Goal: Task Accomplishment & Management: Complete application form

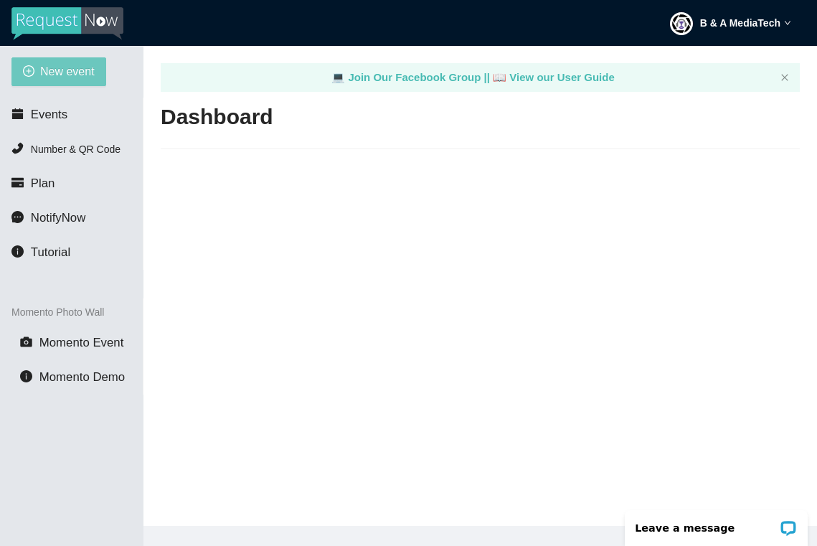
click at [68, 77] on span "New event" at bounding box center [67, 71] width 54 height 18
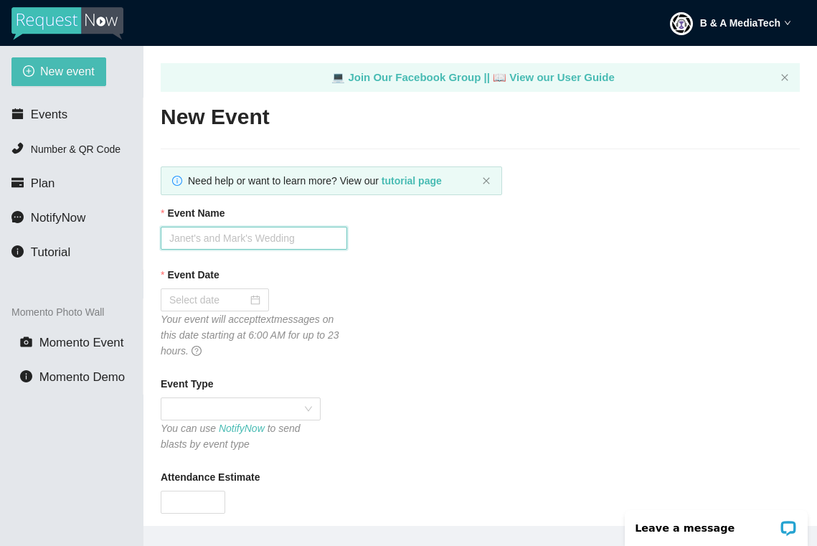
click at [180, 240] on input "Event Name" at bounding box center [254, 238] width 186 height 23
type input "Cleburne High School - Class of 1985"
click at [214, 298] on input "Event Date" at bounding box center [208, 300] width 78 height 16
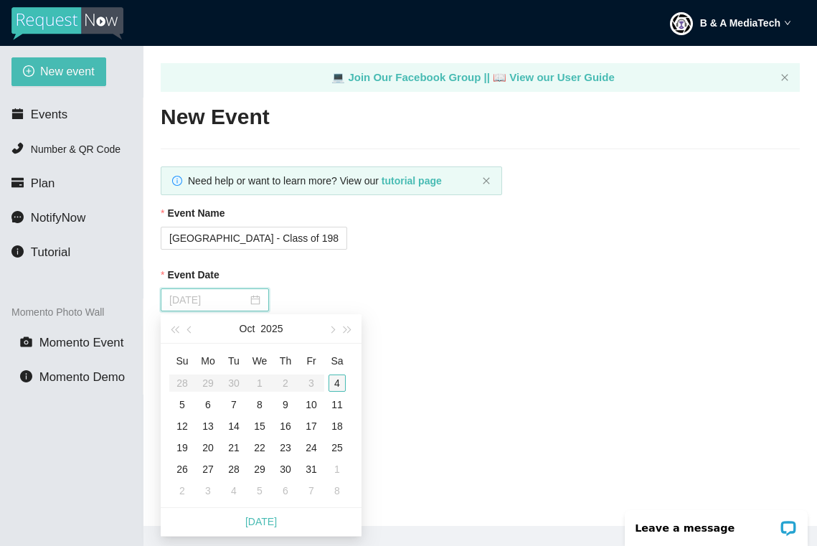
type input "10/04/2025"
click at [341, 389] on div "4" at bounding box center [336, 382] width 17 height 17
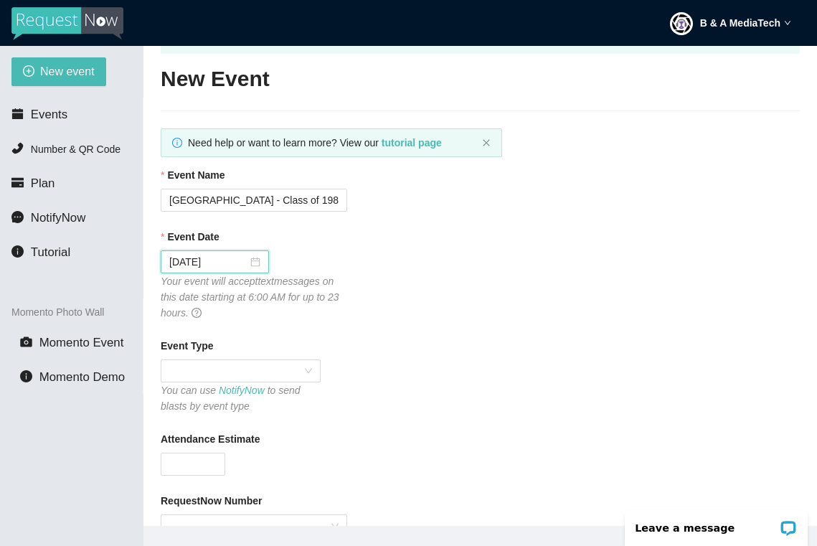
scroll to position [67, 0]
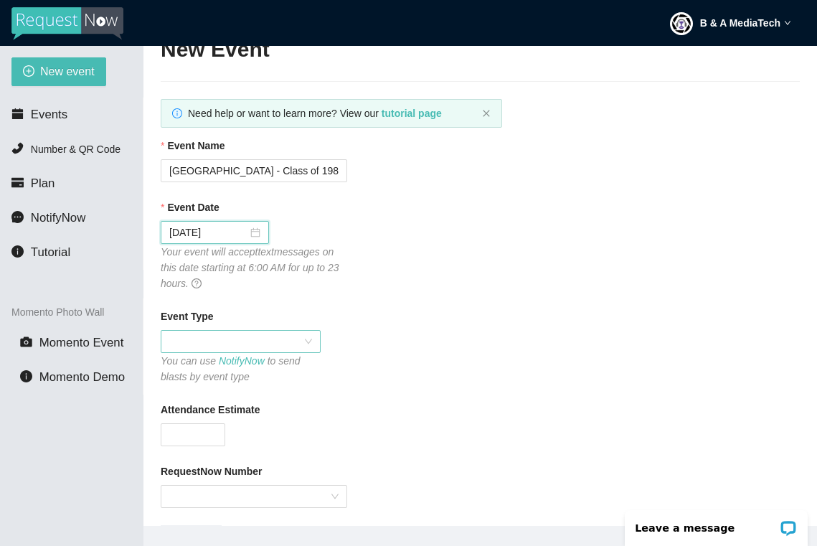
click at [298, 337] on span at bounding box center [240, 341] width 143 height 22
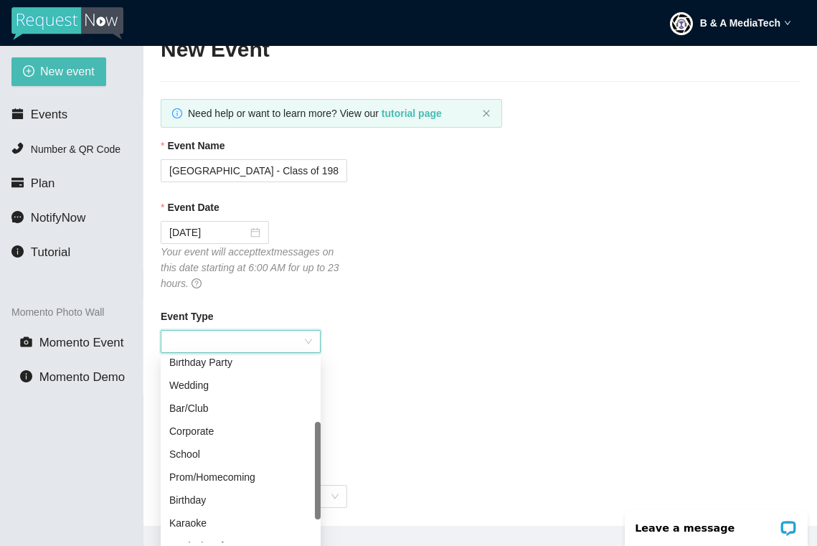
scroll to position [140, 0]
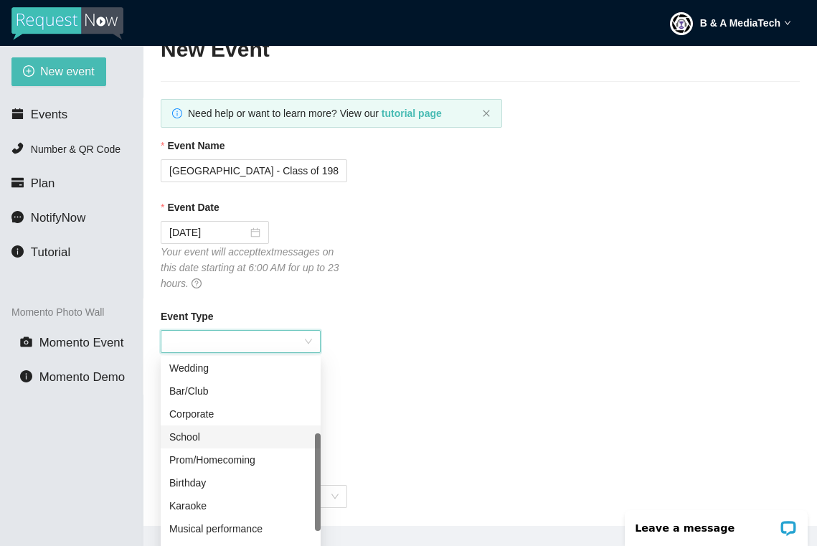
click at [223, 437] on div "School" at bounding box center [240, 437] width 143 height 16
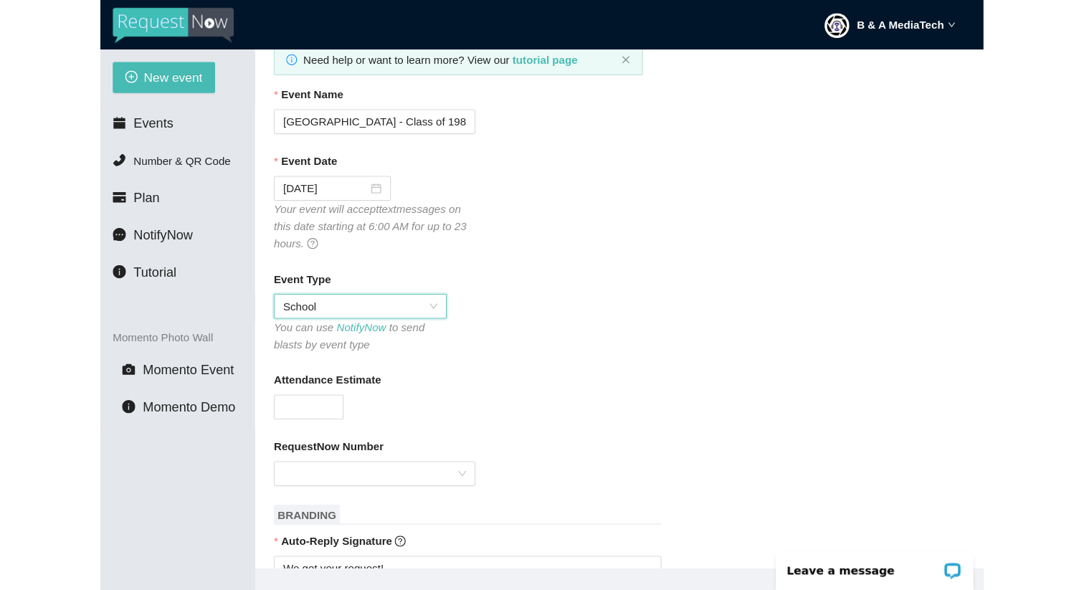
scroll to position [165, 0]
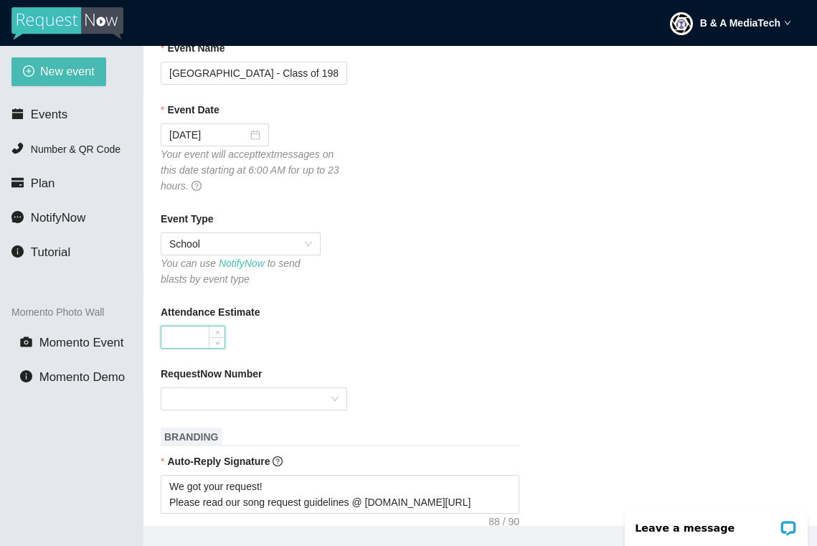
click at [194, 328] on input "Attendance Estimate" at bounding box center [192, 337] width 63 height 22
type input "150"
click at [287, 395] on input "RequestNow Number" at bounding box center [248, 399] width 159 height 22
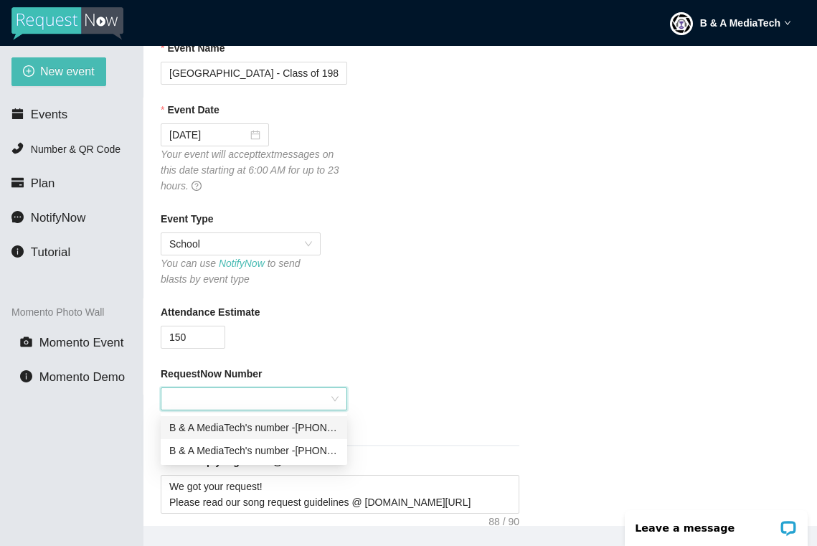
click at [316, 426] on div "B & A MediaTech's number - (254) 255-1691" at bounding box center [253, 427] width 169 height 16
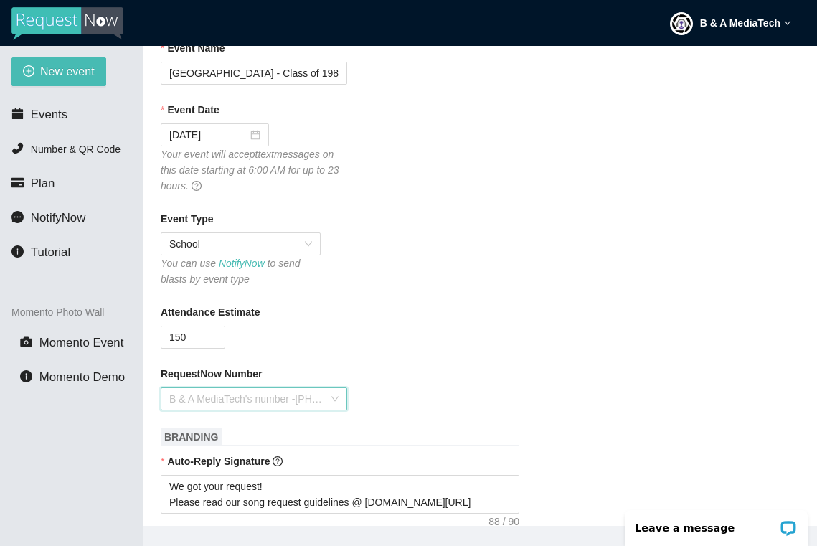
click at [311, 401] on span "B & A MediaTech's number - (254) 255-1691" at bounding box center [253, 399] width 169 height 22
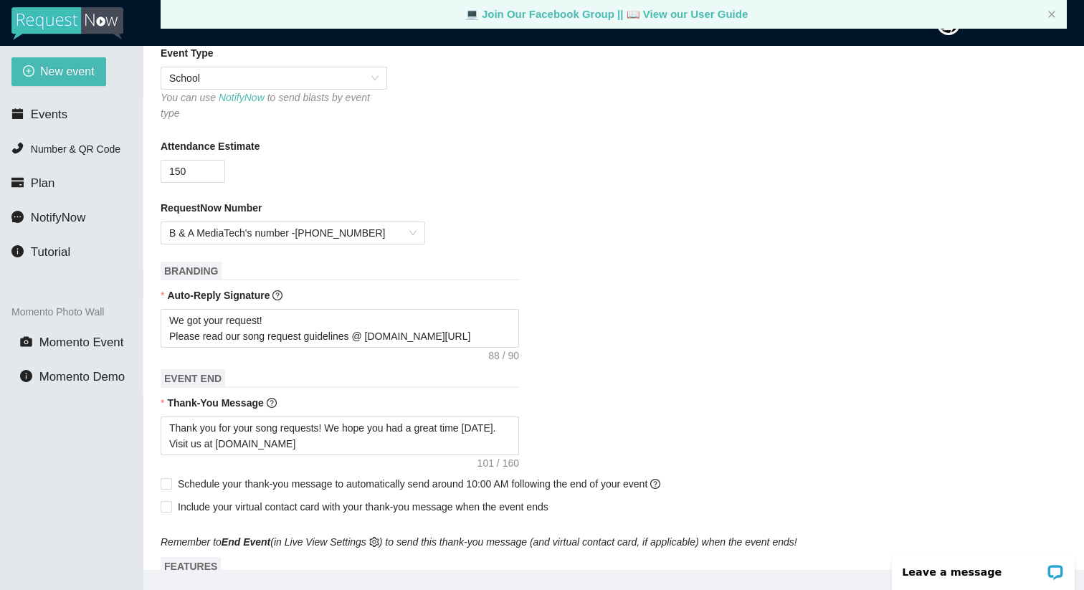
scroll to position [318, 0]
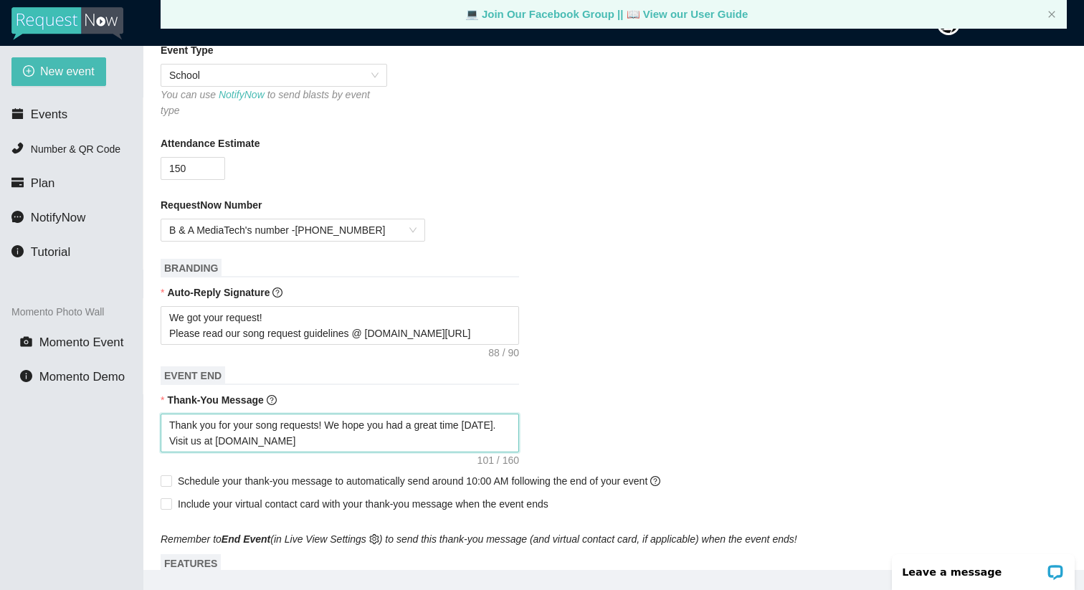
click at [338, 423] on textarea "Thank you for your song requests! We hope you had a great time today. Visit us …" at bounding box center [340, 433] width 358 height 39
type textarea "Thank you for your song requests! W hope you had a great time today. Visit us a…"
type textarea "Thank you for your song requests! hope you had a great time today. Visit us at …"
type textarea "Thank you for your song requests! C hope you had a great time today. Visit us a…"
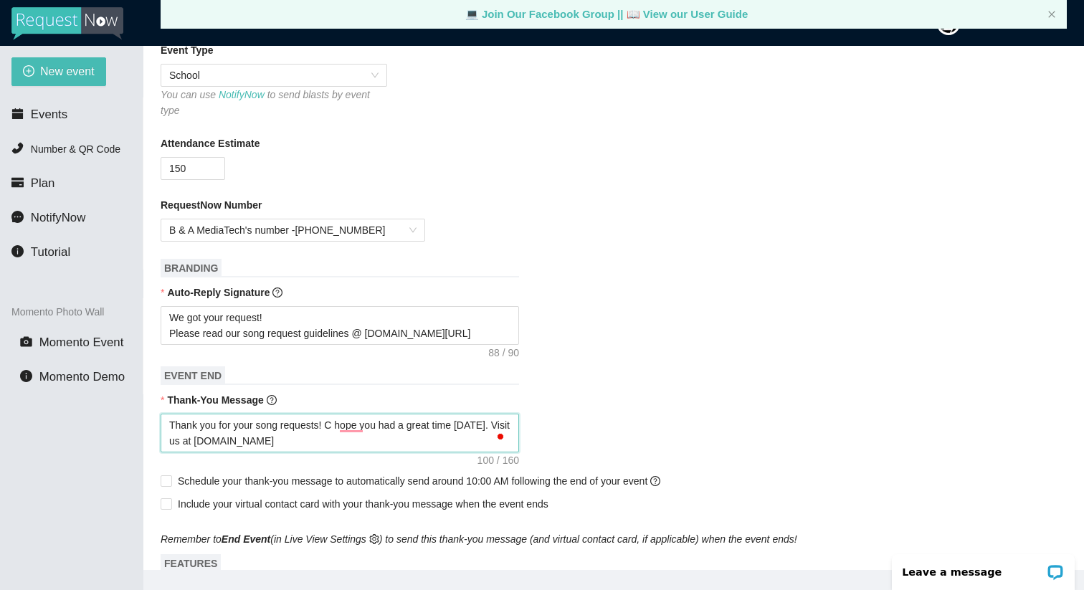
type textarea "Thank you for your song requests! CH hope you had a great time today. Visit us …"
type textarea "Thank you for your song requests! CHW hope you had a great time today. Visit us…"
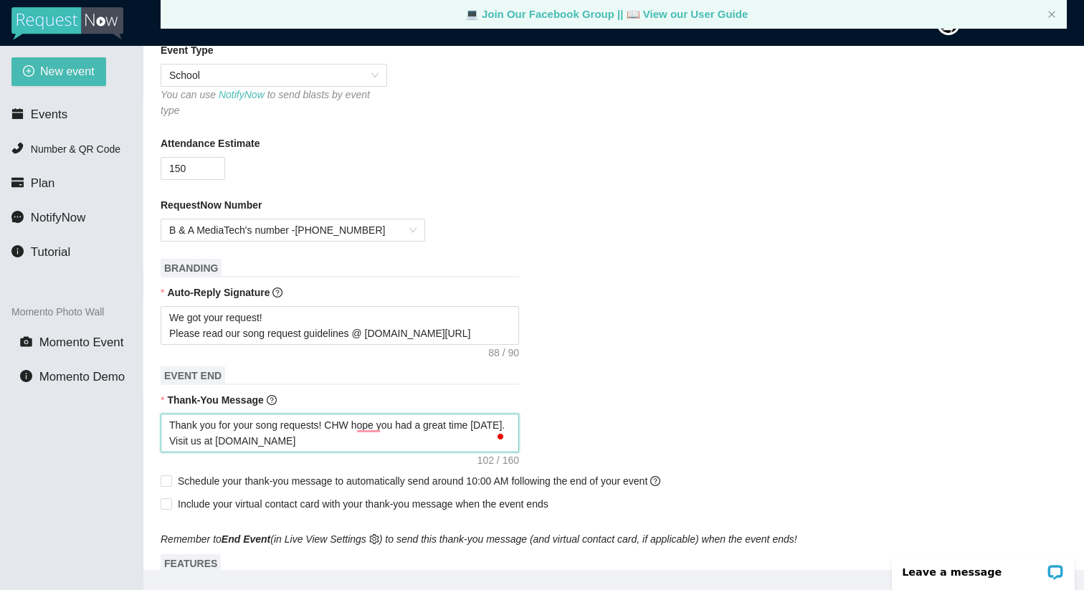
type textarea "Thank you for your song requests! CHW hope you had a great time today. Visit us…"
type textarea "Thank you for your song requests! CH hope you had a great time today. Visit us …"
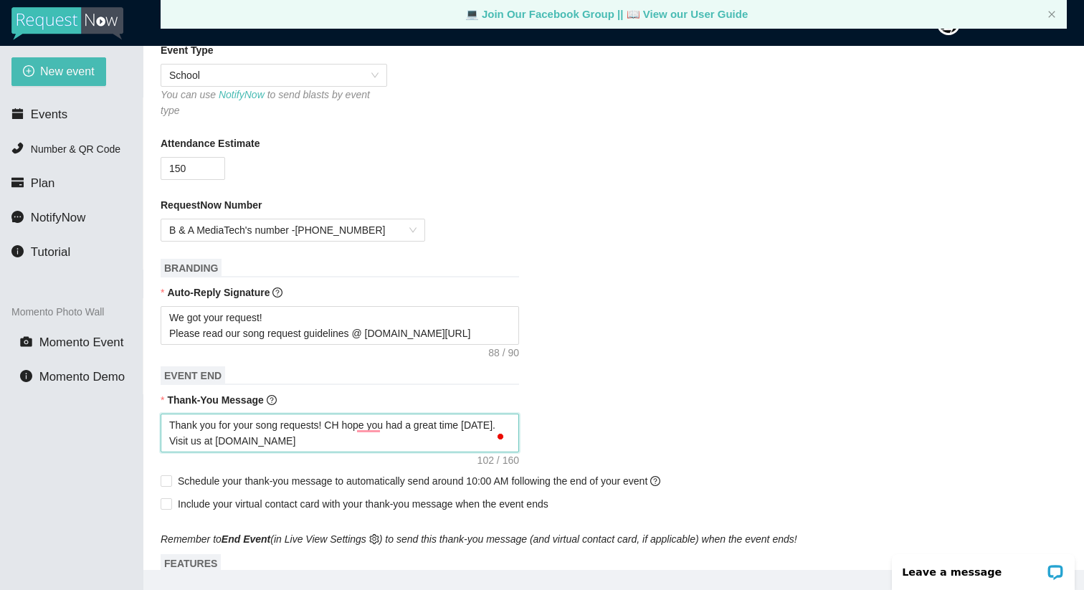
type textarea "Thank you for your song requests! CHS hope you had a great time today. Visit us…"
type textarea "Thank you for your song requests! CHS C hope you had a great time today. Visit …"
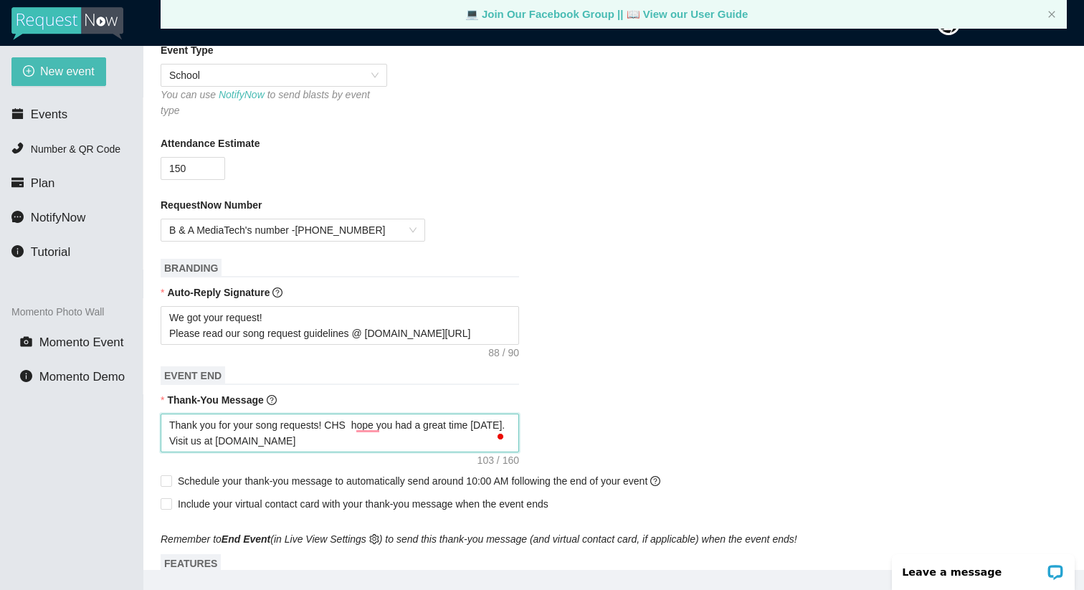
type textarea "Thank you for your song requests! CHS C hope you had a great time today. Visit …"
type textarea "Thank you for your song requests! CHS Cl hope you had a great time today. Visit…"
type textarea "Thank you for your song requests! CHS Cla hope you had a great time today. Visi…"
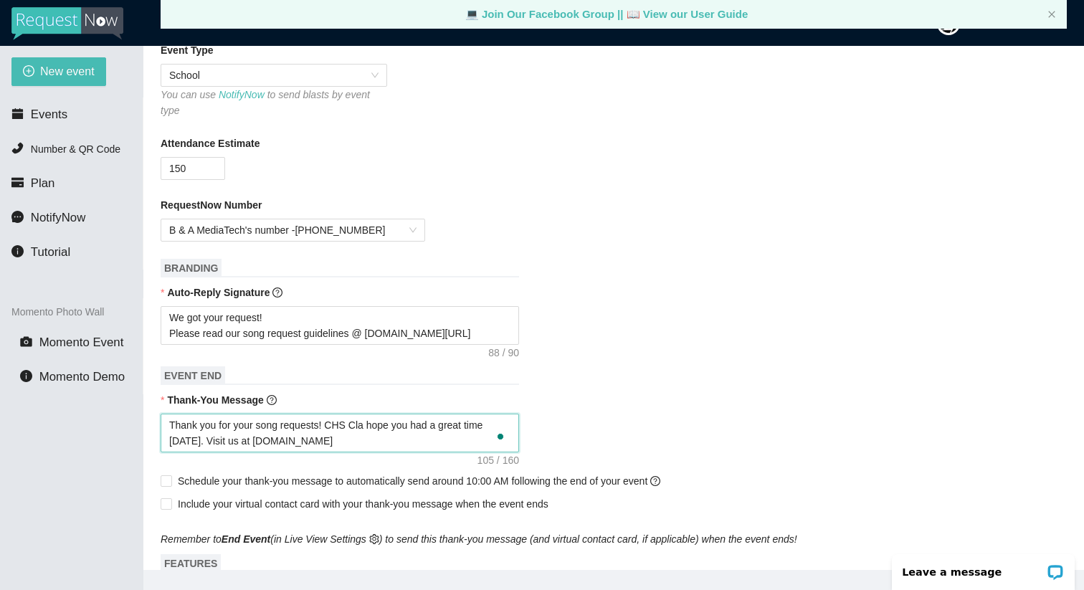
type textarea "Thank you for your song requests! CHS Clas hope you had a great time today. Vis…"
type textarea "Thank you for your song requests! CHS Class hope you had a great time today. Vi…"
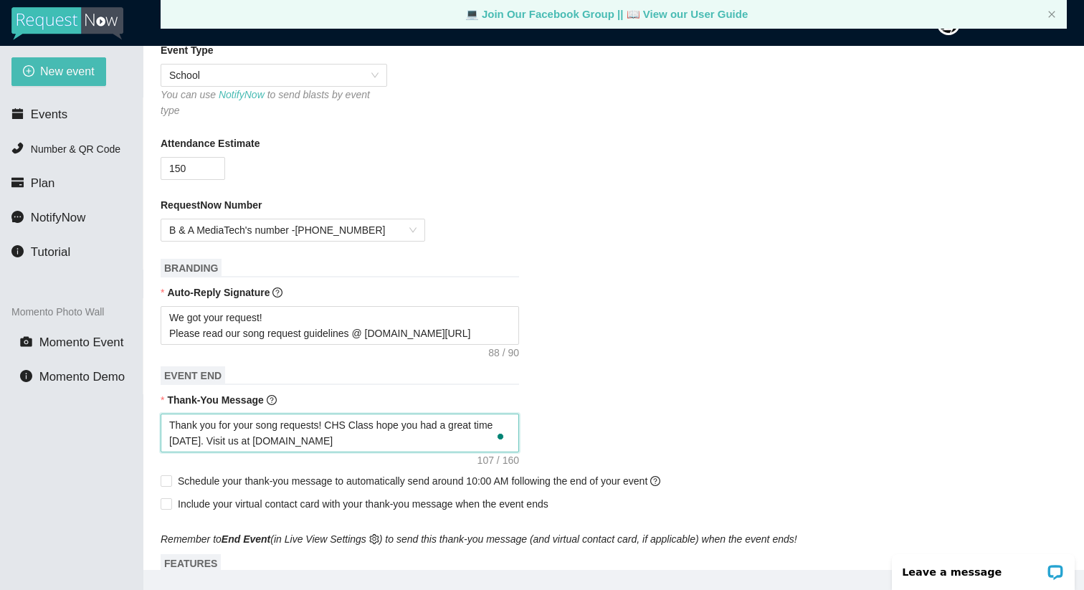
type textarea "Thank you for your song requests! CHS Class hope you had a great time today. Vi…"
type textarea "Thank you for your song requests! CHS Class o hope you had a great time today. …"
type textarea "Thank you for your song requests! CHS Class of hope you had a great time today.…"
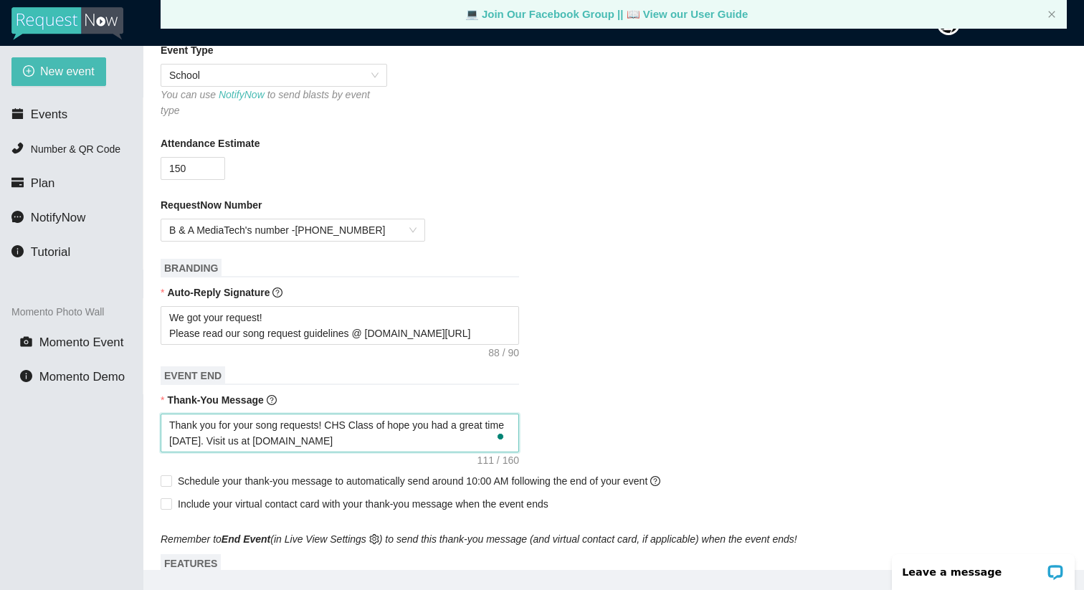
type textarea "Thank you for your song requests! CHS Class of hope you had a great time today.…"
type textarea "Thank you for your song requests! CHS Class of 1 hope you had a great time toda…"
type textarea "Thank you for your song requests! CHS Class of 19 hope you had a great time tod…"
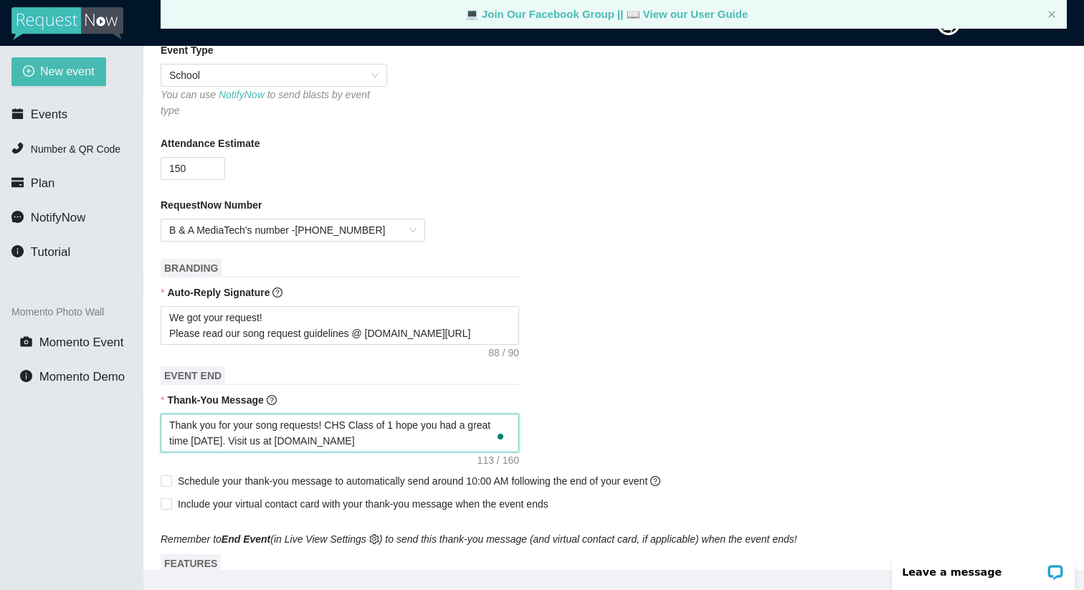
type textarea "Thank you for your song requests! CHS Class of 19 hope you had a great time tod…"
type textarea "Thank you for your song requests! CHS Class of 198 hope you had a great time to…"
type textarea "Thank you for your song requests! CHS Class of 1985 hope you had a great time t…"
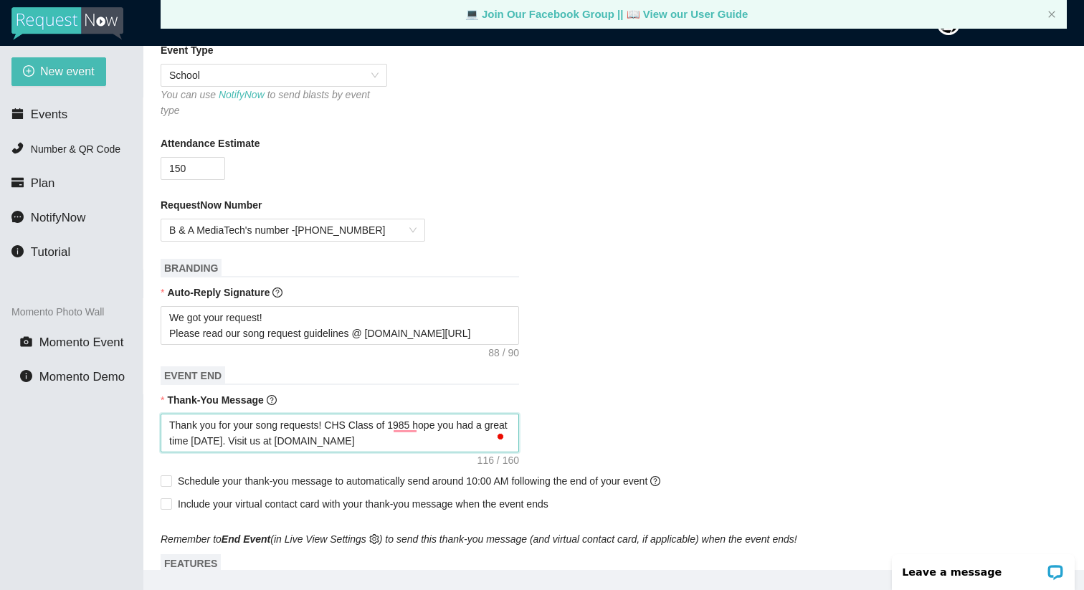
type textarea "Thank you for your song requests! CHS Class of 1985, hope you had a great time …"
type textarea "Thank you for your song requests! CHS Class of 1985, w hope you had a great tim…"
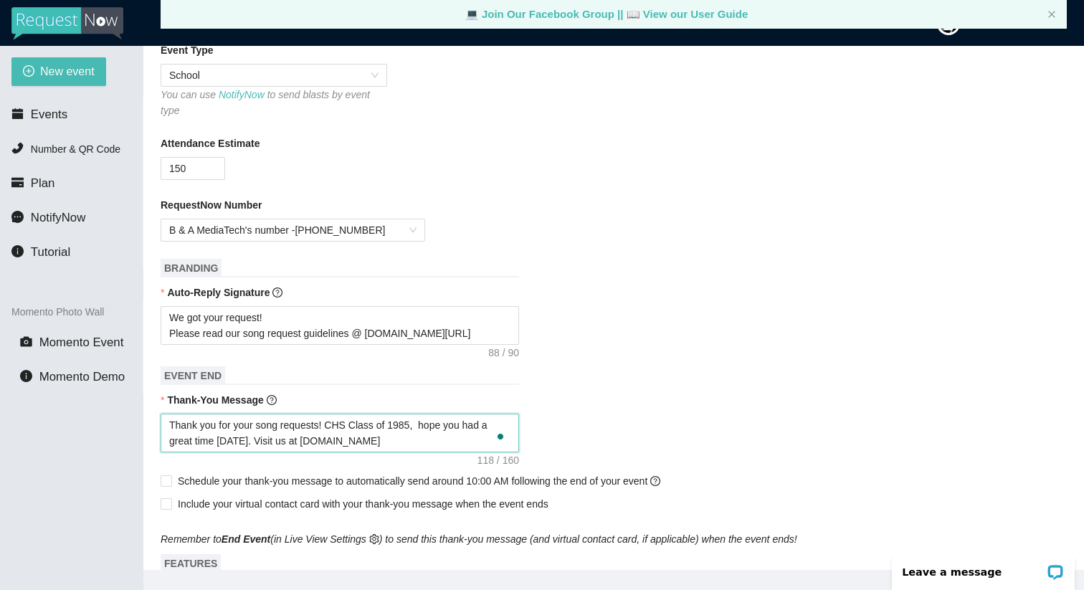
type textarea "Thank you for your song requests! CHS Class of 1985, w hope you had a great tim…"
type textarea "Thank you for your song requests! CHS Class of 1985, we hope you had a great ti…"
click at [779, 428] on div "Thank you for your song requests! CHS Class of 1985, we hope you had a great ti…" at bounding box center [614, 433] width 906 height 39
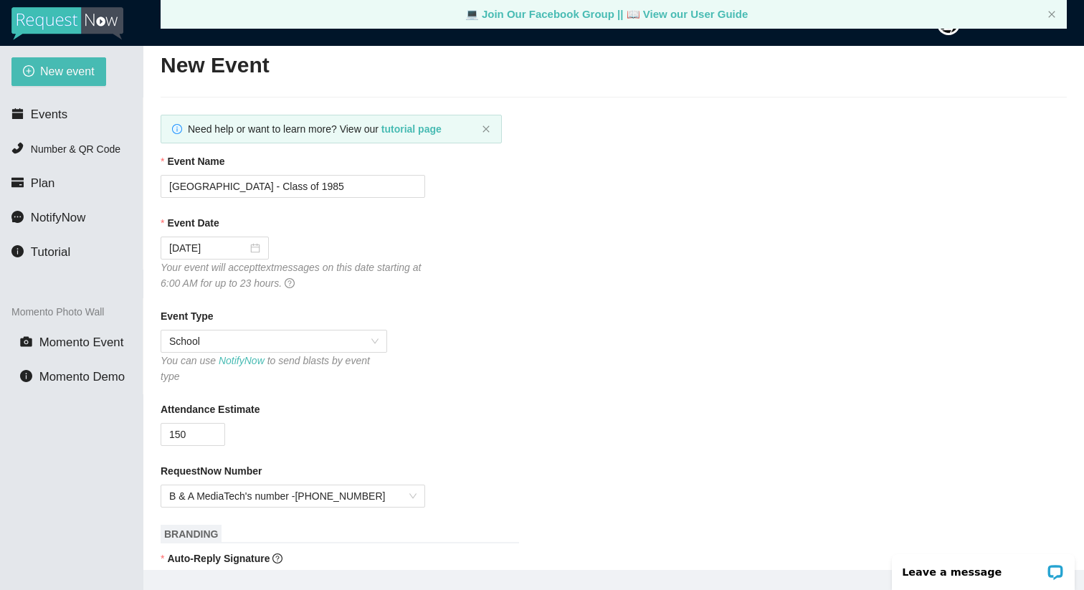
scroll to position [0, 0]
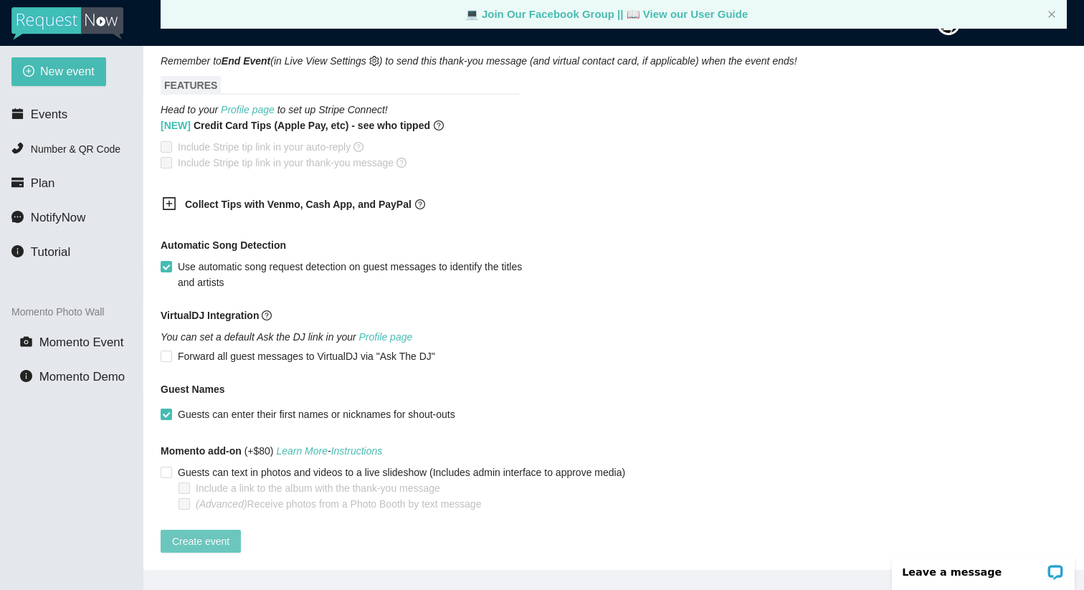
click at [214, 533] on span "Create event" at bounding box center [200, 541] width 57 height 16
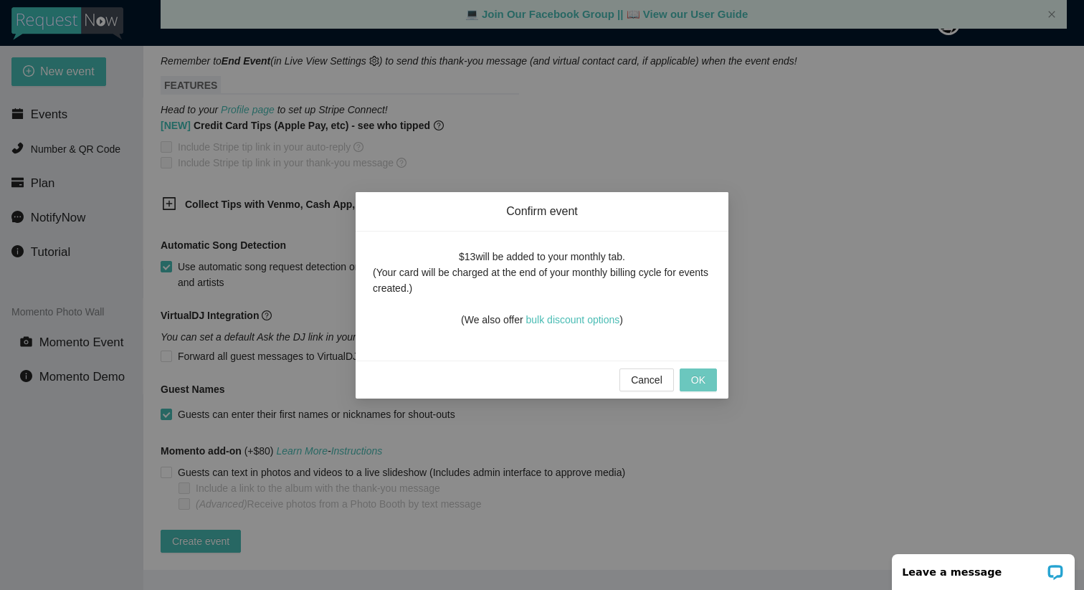
click at [700, 376] on span "OK" at bounding box center [698, 380] width 14 height 16
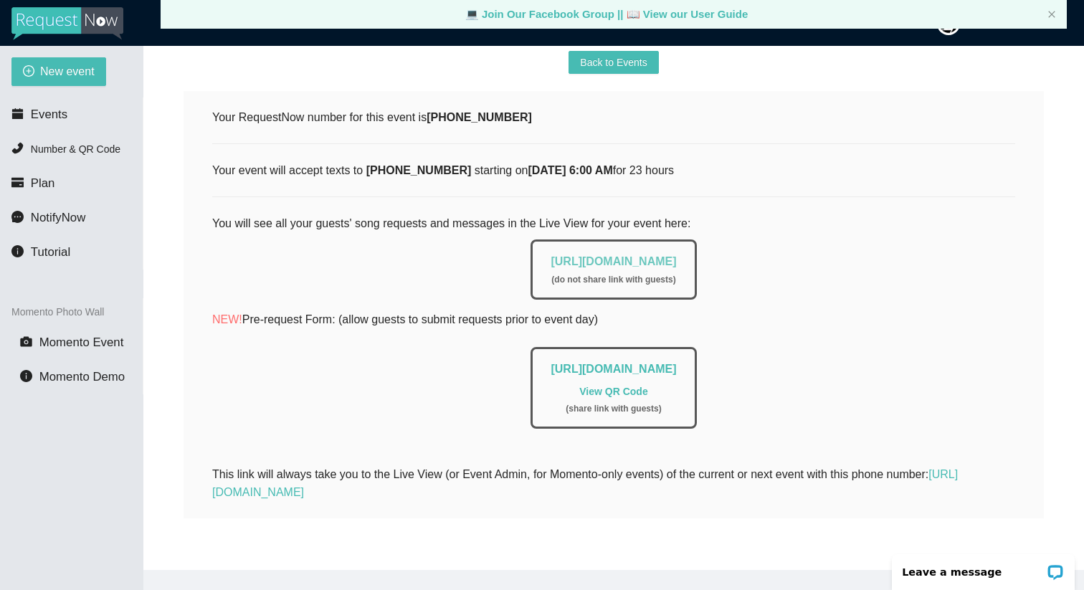
click at [661, 255] on link "https://app.requestnow.io/live/eqlgpjr" at bounding box center [613, 261] width 125 height 12
